Goal: Find specific page/section: Find specific page/section

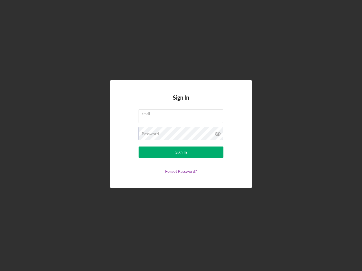
click at [181, 136] on div "Password" at bounding box center [181, 134] width 85 height 14
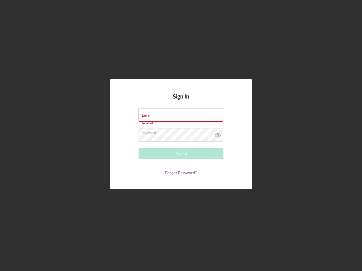
click at [218, 134] on icon at bounding box center [218, 135] width 14 height 14
